Goal: Transaction & Acquisition: Purchase product/service

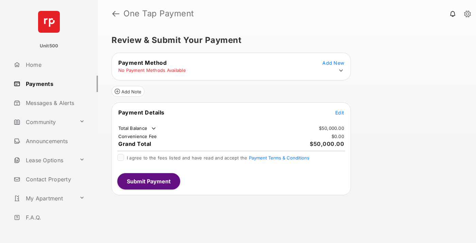
click at [340, 112] on span "Edit" at bounding box center [340, 113] width 9 height 6
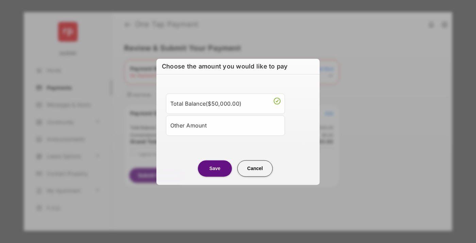
click at [226, 125] on div "Other Amount" at bounding box center [226, 125] width 110 height 12
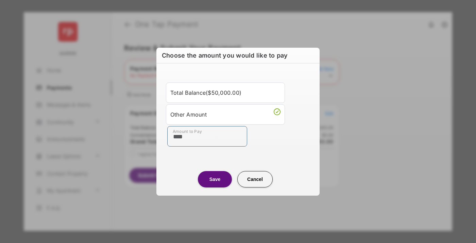
type input "****"
click at [215, 179] on button "Save" at bounding box center [215, 179] width 34 height 16
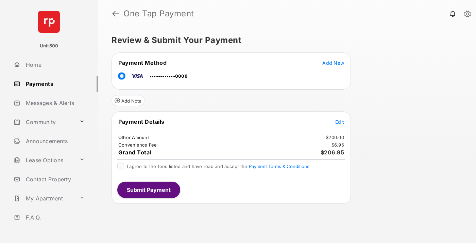
click at [340, 121] on span "Edit" at bounding box center [340, 122] width 9 height 6
click at [148, 189] on button "Submit Payment" at bounding box center [148, 189] width 63 height 16
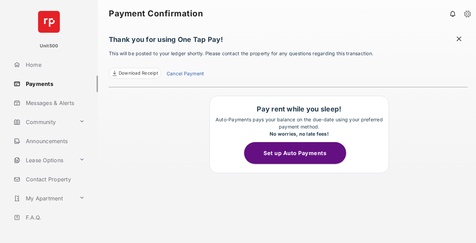
click at [459, 39] on span at bounding box center [459, 39] width 7 height 9
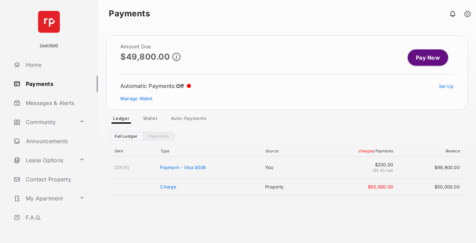
click at [136, 98] on link "Manage Wallet" at bounding box center [136, 98] width 32 height 5
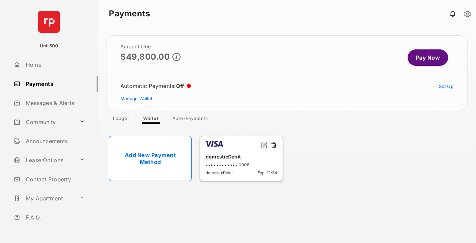
click at [274, 145] on button at bounding box center [274, 146] width 7 height 8
